Goal: Transaction & Acquisition: Purchase product/service

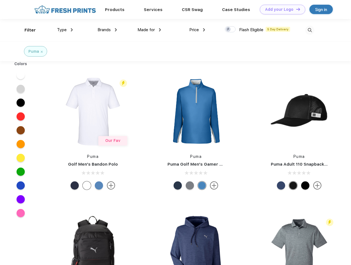
click at [281, 9] on link "Add your Logo Design Tool" at bounding box center [283, 10] width 46 height 10
click at [0, 0] on div "Design Tool" at bounding box center [0, 0] width 0 height 0
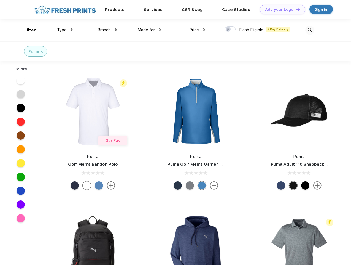
click at [296, 9] on link "Add your Logo Design Tool" at bounding box center [283, 10] width 46 height 10
click at [26, 30] on div "Filter" at bounding box center [30, 30] width 11 height 6
click at [65, 30] on span "Type" at bounding box center [62, 29] width 10 height 5
click at [107, 30] on span "Brands" at bounding box center [104, 29] width 13 height 5
click at [149, 30] on span "Made for" at bounding box center [146, 29] width 17 height 5
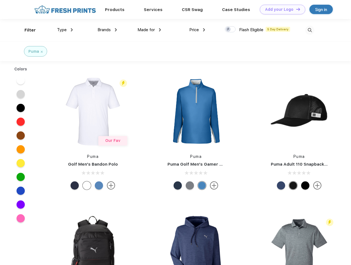
click at [197, 30] on span "Price" at bounding box center [194, 29] width 10 height 5
click at [231, 30] on div at bounding box center [230, 29] width 11 height 6
click at [229, 30] on input "checkbox" at bounding box center [227, 28] width 4 height 4
click at [310, 30] on img at bounding box center [310, 30] width 9 height 9
